Goal: Entertainment & Leisure: Consume media (video, audio)

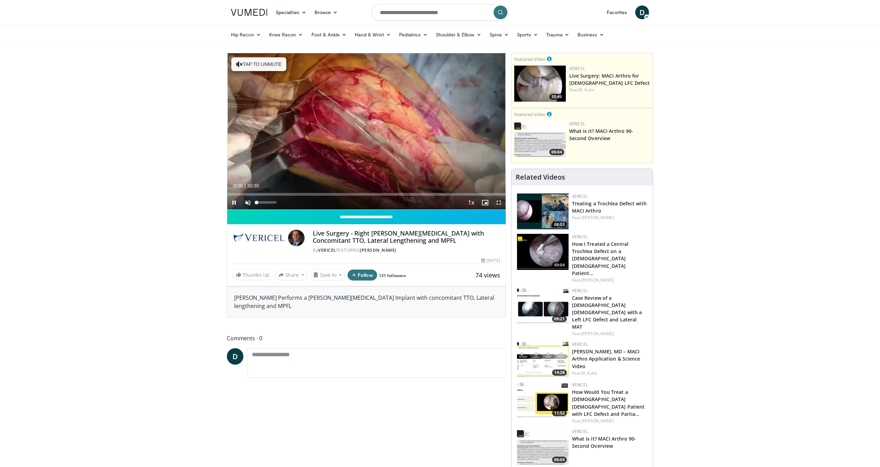
drag, startPoint x: 249, startPoint y: 204, endPoint x: 222, endPoint y: 200, distance: 27.0
click at [249, 204] on span "Video Player" at bounding box center [248, 203] width 14 height 14
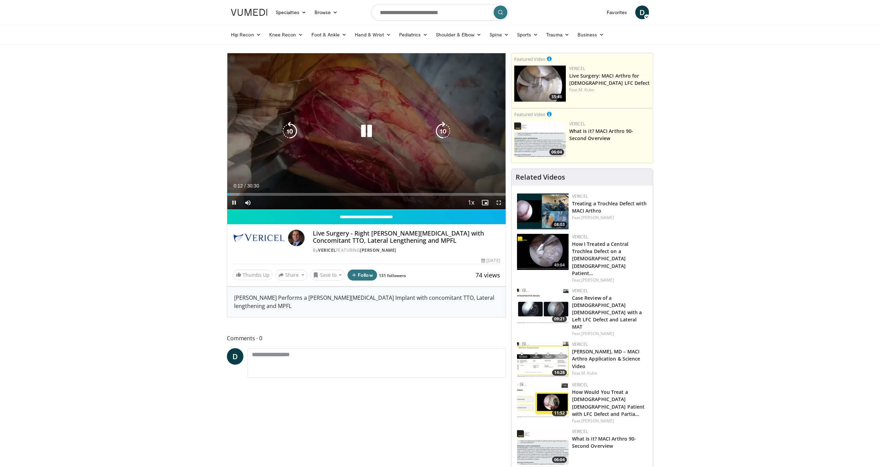
click at [366, 133] on icon "Video Player" at bounding box center [366, 131] width 19 height 19
click at [364, 130] on icon "Video Player" at bounding box center [366, 131] width 19 height 19
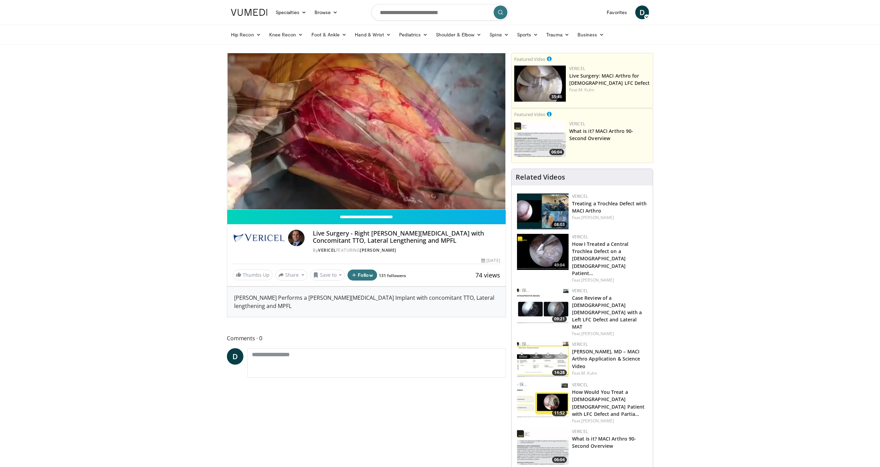
scroll to position [0, 0]
drag, startPoint x: 616, startPoint y: 12, endPoint x: 216, endPoint y: 94, distance: 407.8
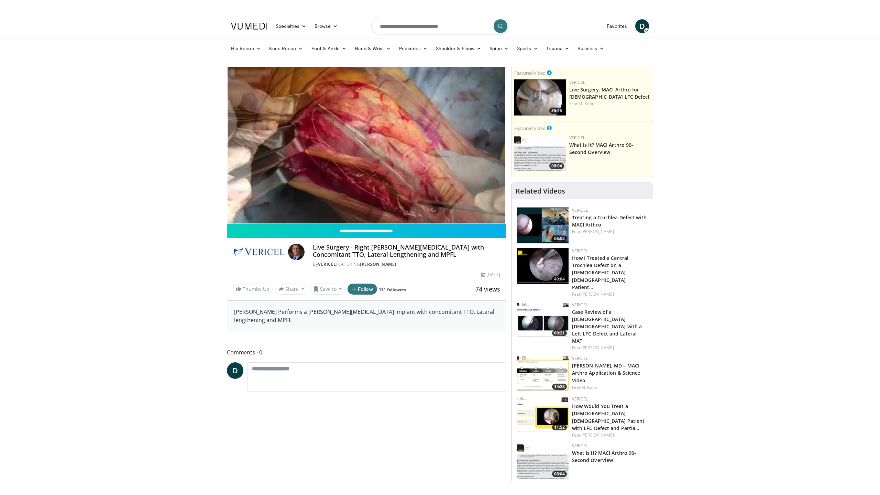
scroll to position [0, 0]
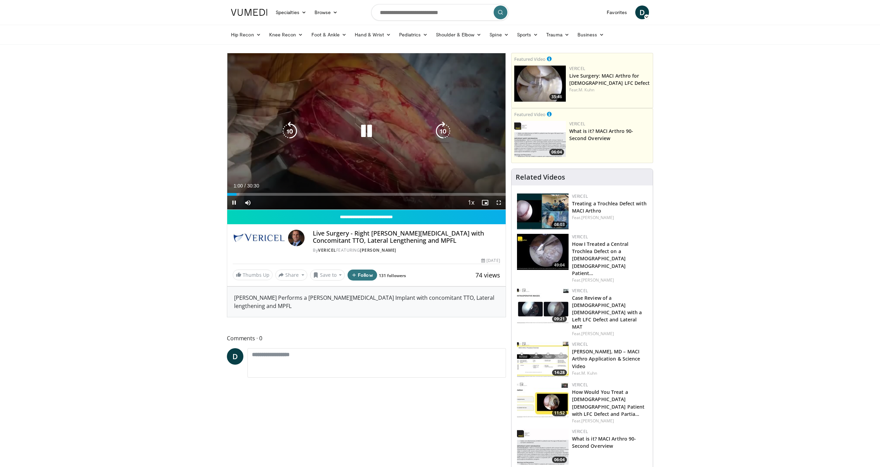
click at [500, 200] on span "Video Player" at bounding box center [499, 203] width 14 height 14
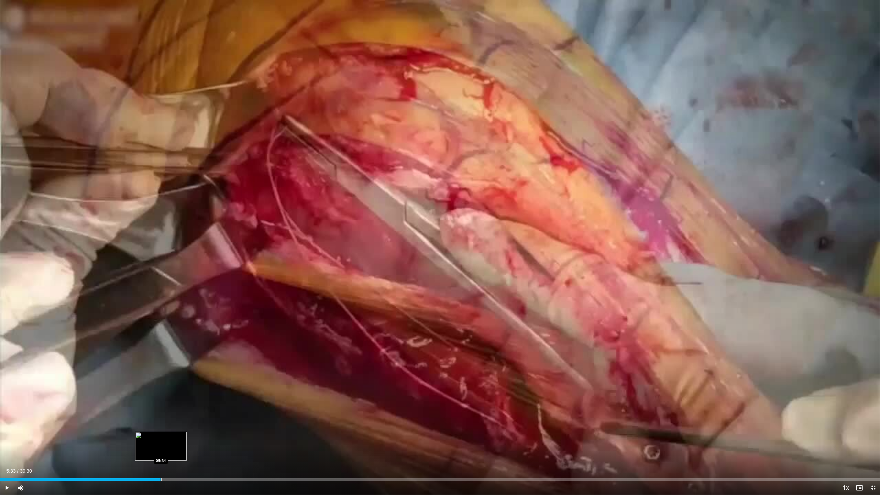
click at [161, 467] on div "Progress Bar" at bounding box center [161, 479] width 1 height 3
click at [188, 467] on div "Progress Bar" at bounding box center [188, 479] width 1 height 3
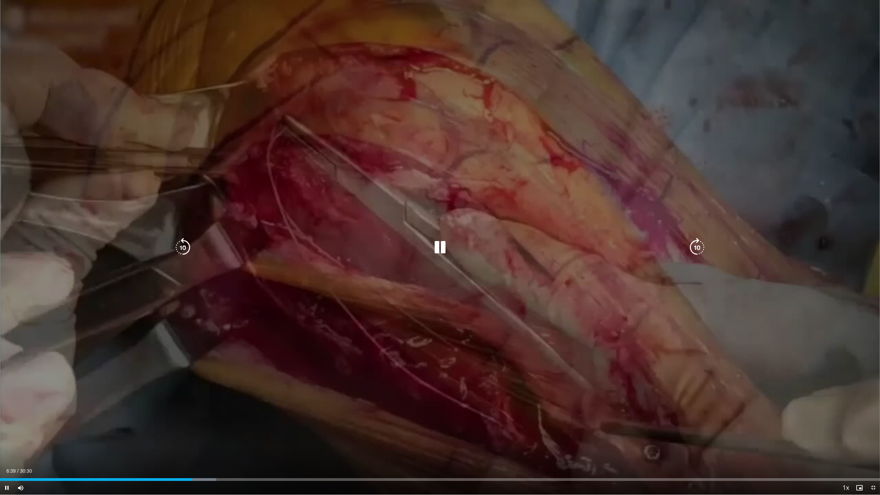
click at [215, 467] on div "Current Time 6:39 / Duration 30:30 Pause Skip Backward Skip Forward Mute 100% L…" at bounding box center [440, 488] width 880 height 14
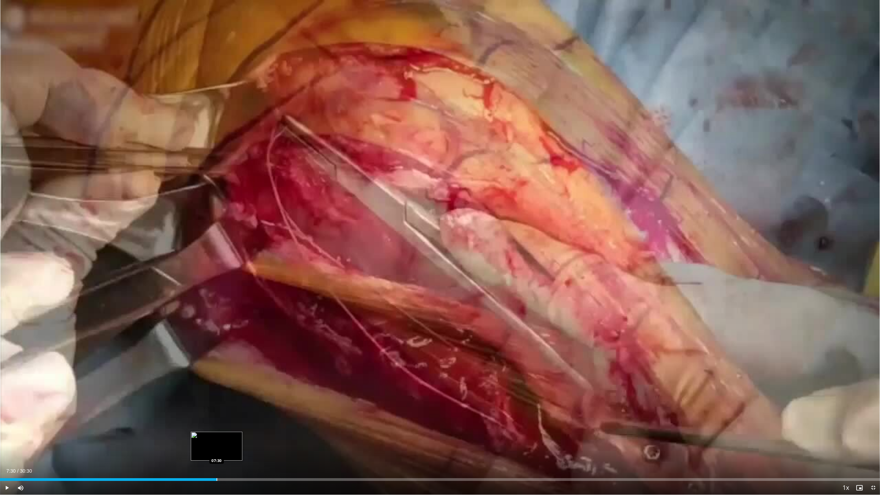
click at [217, 467] on div "Progress Bar" at bounding box center [217, 479] width 1 height 3
click at [281, 467] on div "Loaded : 33.32% 08:40 09:42" at bounding box center [440, 477] width 880 height 7
click at [295, 467] on div "Progress Bar" at bounding box center [295, 479] width 1 height 3
click at [317, 467] on div "Current Time 10:19 / Duration 30:30 Pause Skip Backward Skip Forward Mute 100% …" at bounding box center [440, 488] width 880 height 14
click at [321, 467] on div "Progress Bar" at bounding box center [321, 479] width 1 height 3
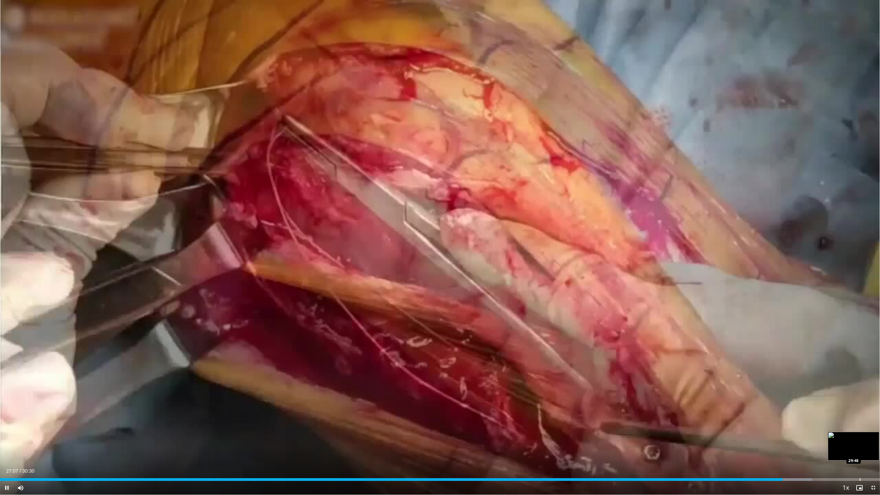
click at [860, 467] on div "Progress Bar" at bounding box center [860, 479] width 1 height 3
click at [880, 467] on div "Progress Bar" at bounding box center [880, 479] width 1 height 3
